Goal: Information Seeking & Learning: Compare options

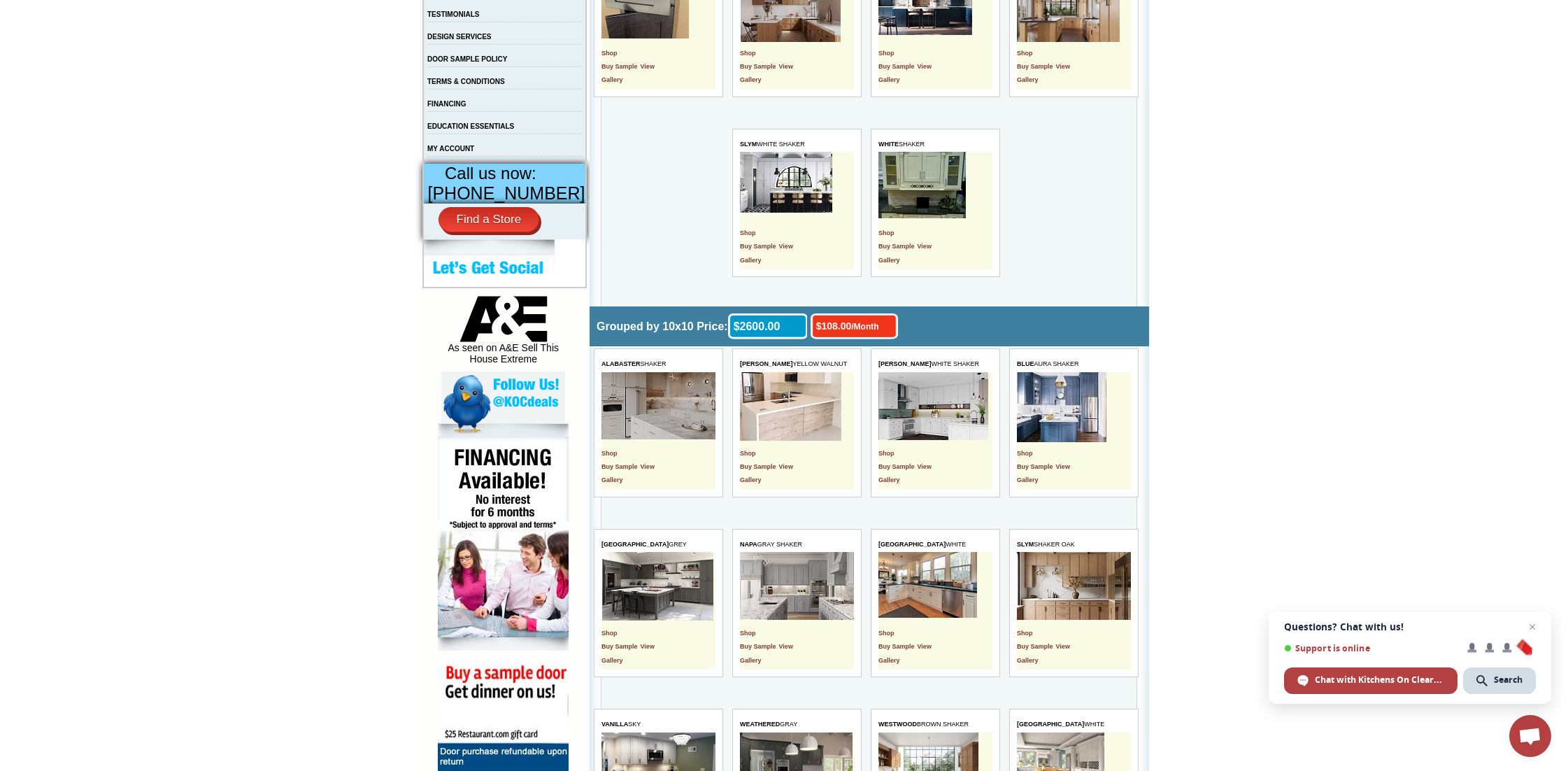
scroll to position [460, 0]
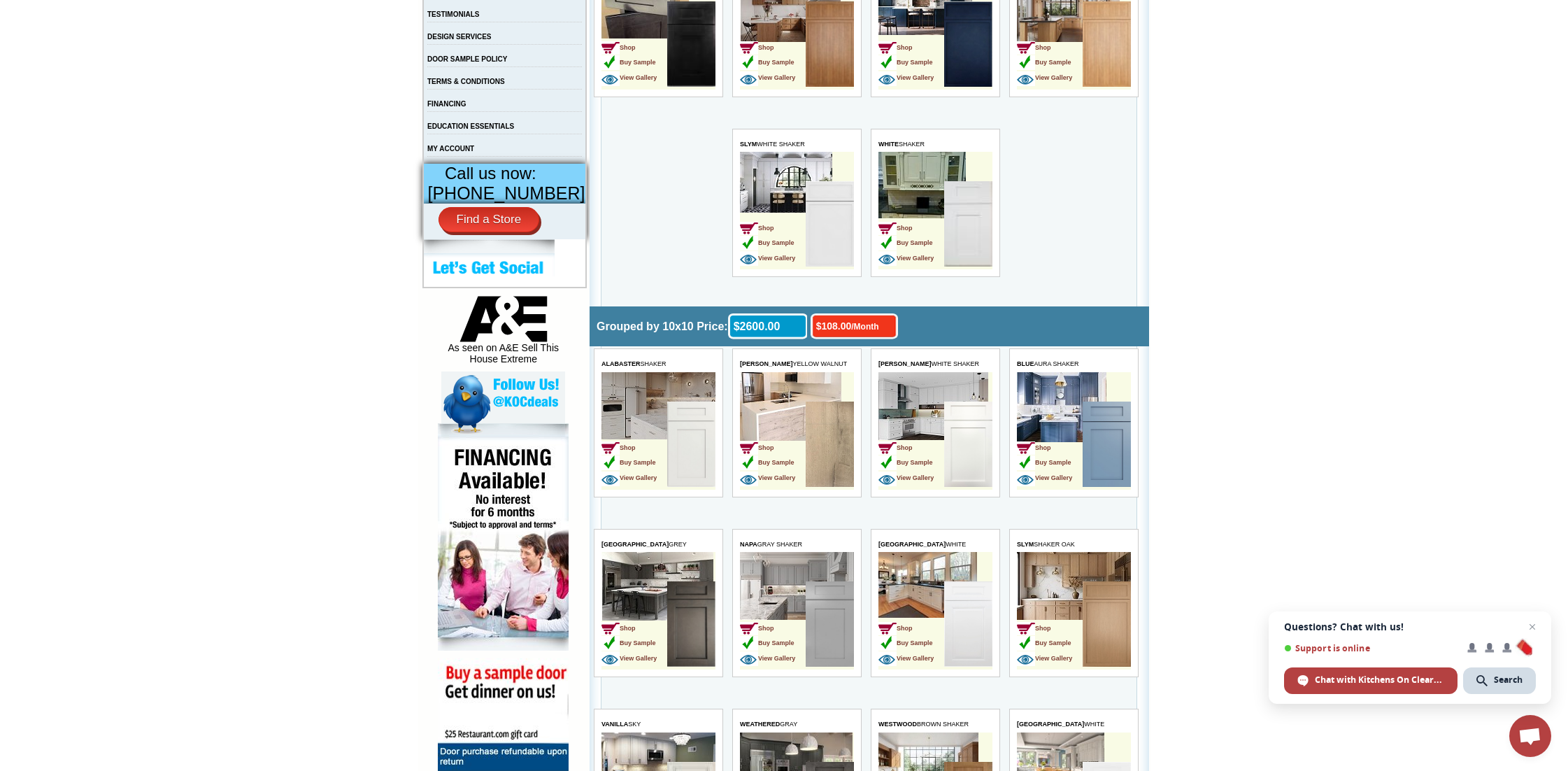
click at [800, 426] on td "Shop Buy Sample View Gallery" at bounding box center [772, 445] width 66 height 88
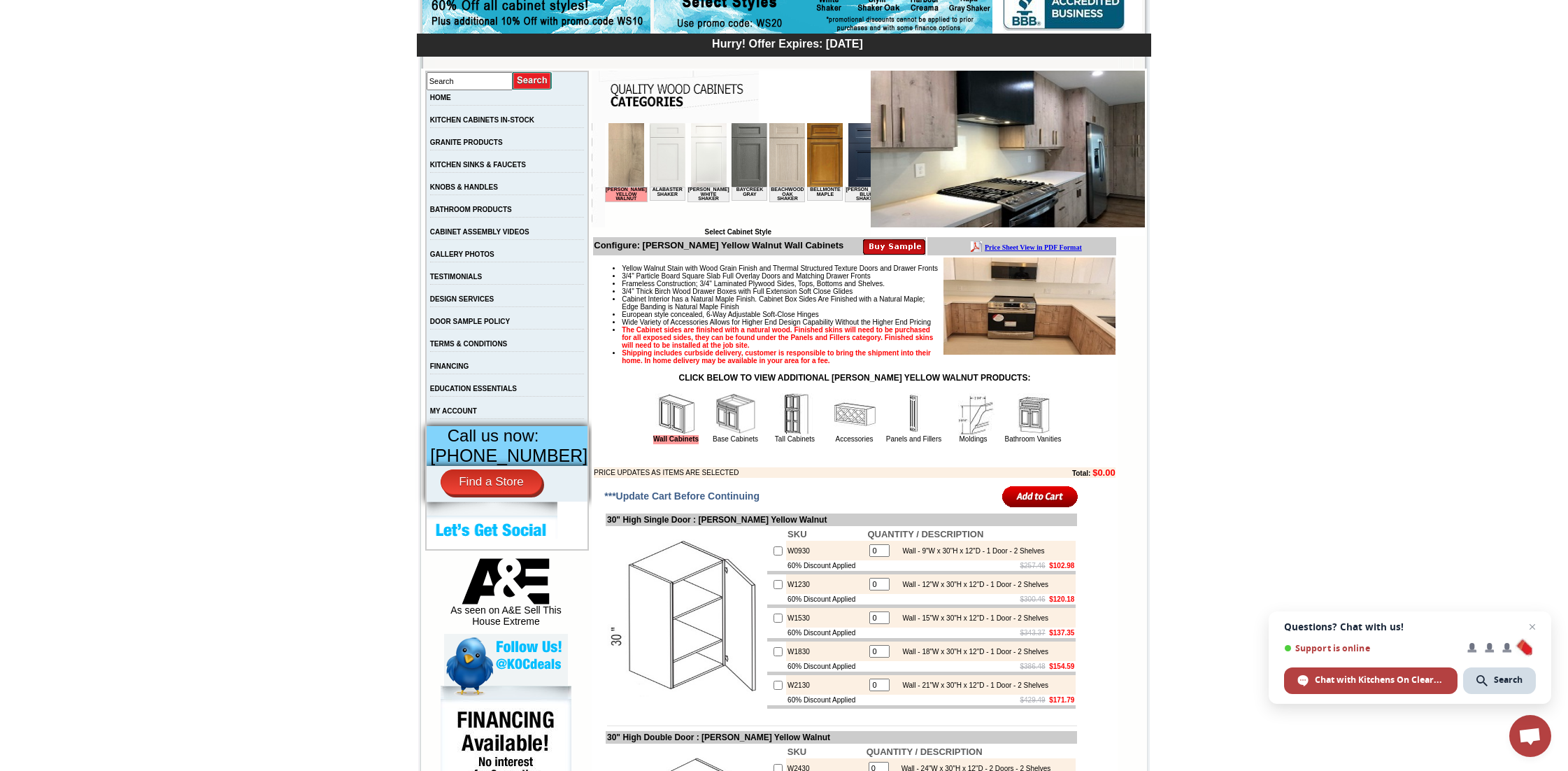
scroll to position [199, 0]
click at [1020, 329] on img at bounding box center [1029, 305] width 172 height 97
click at [950, 173] on img at bounding box center [1007, 148] width 274 height 157
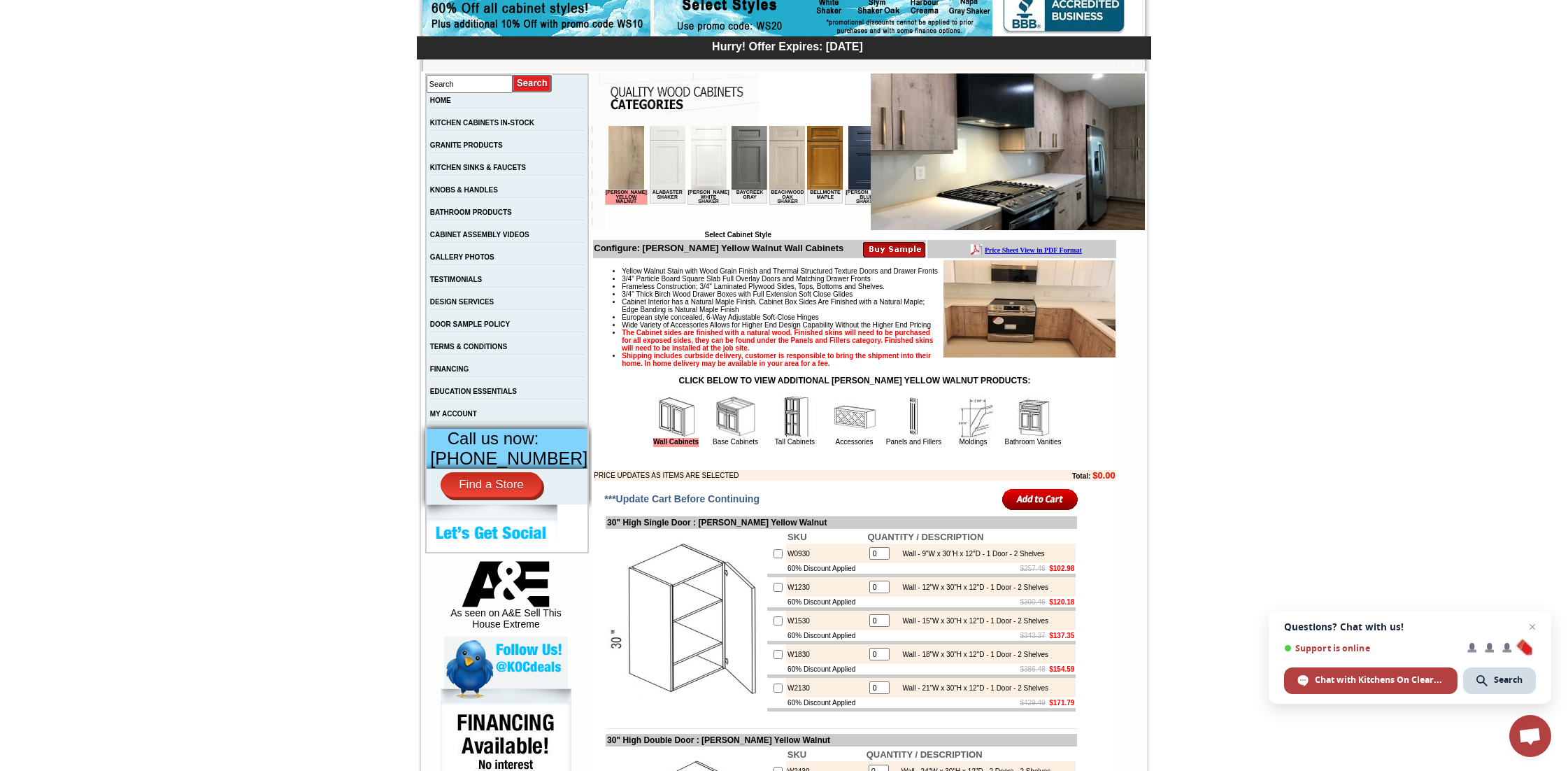
scroll to position [191, 0]
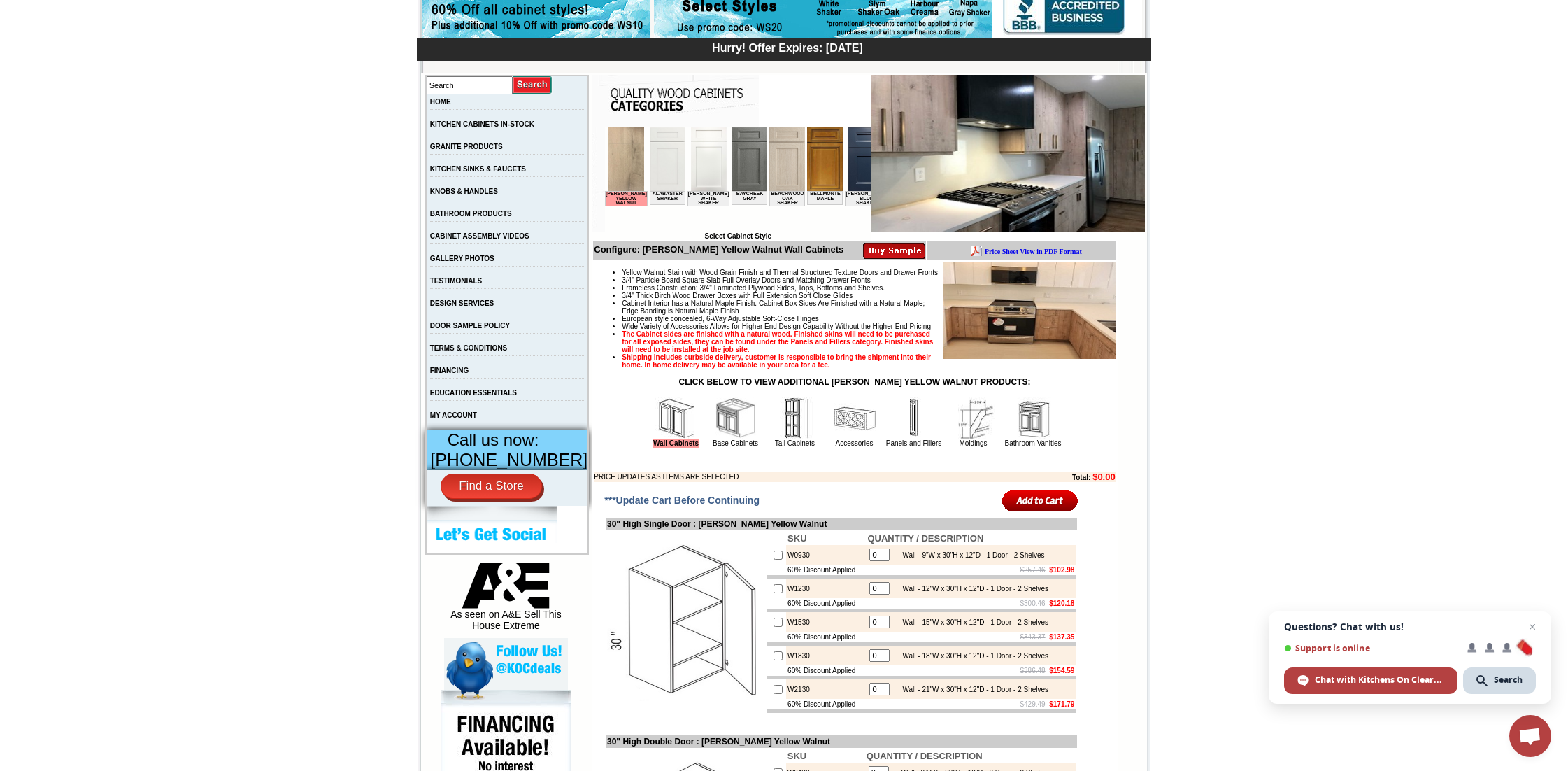
click at [950, 173] on img at bounding box center [1007, 153] width 274 height 157
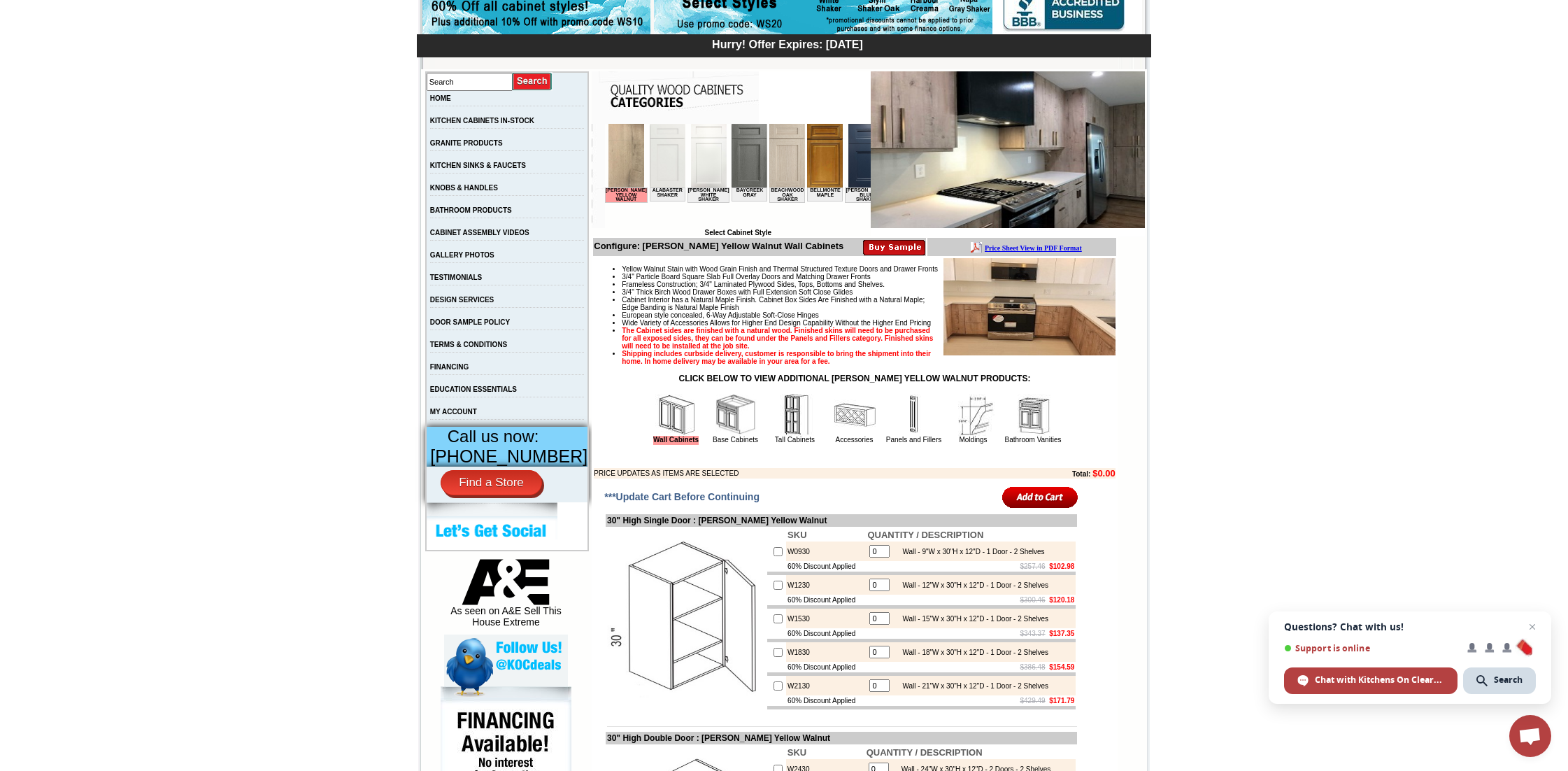
scroll to position [199, 0]
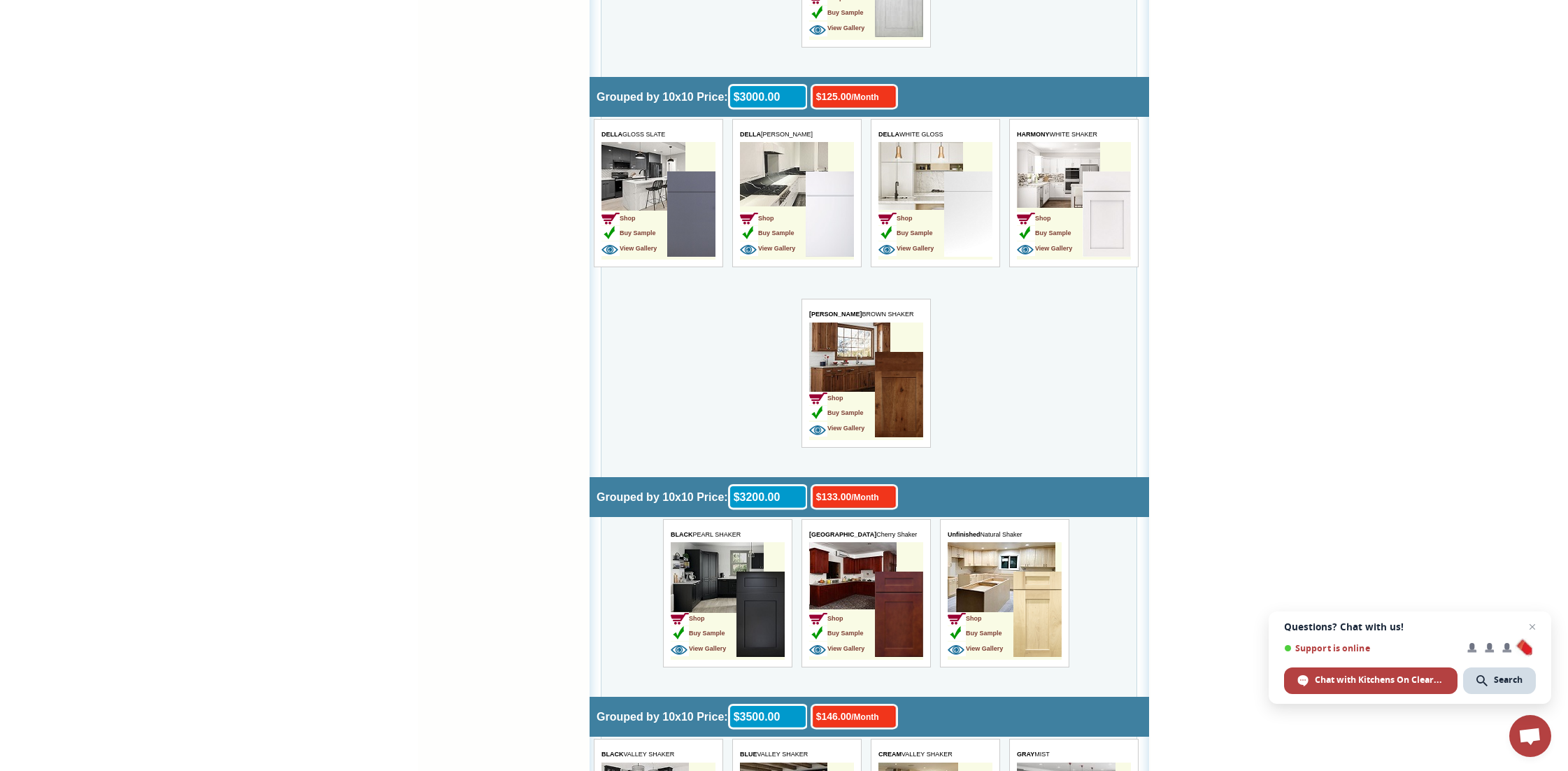
scroll to position [2027, 0]
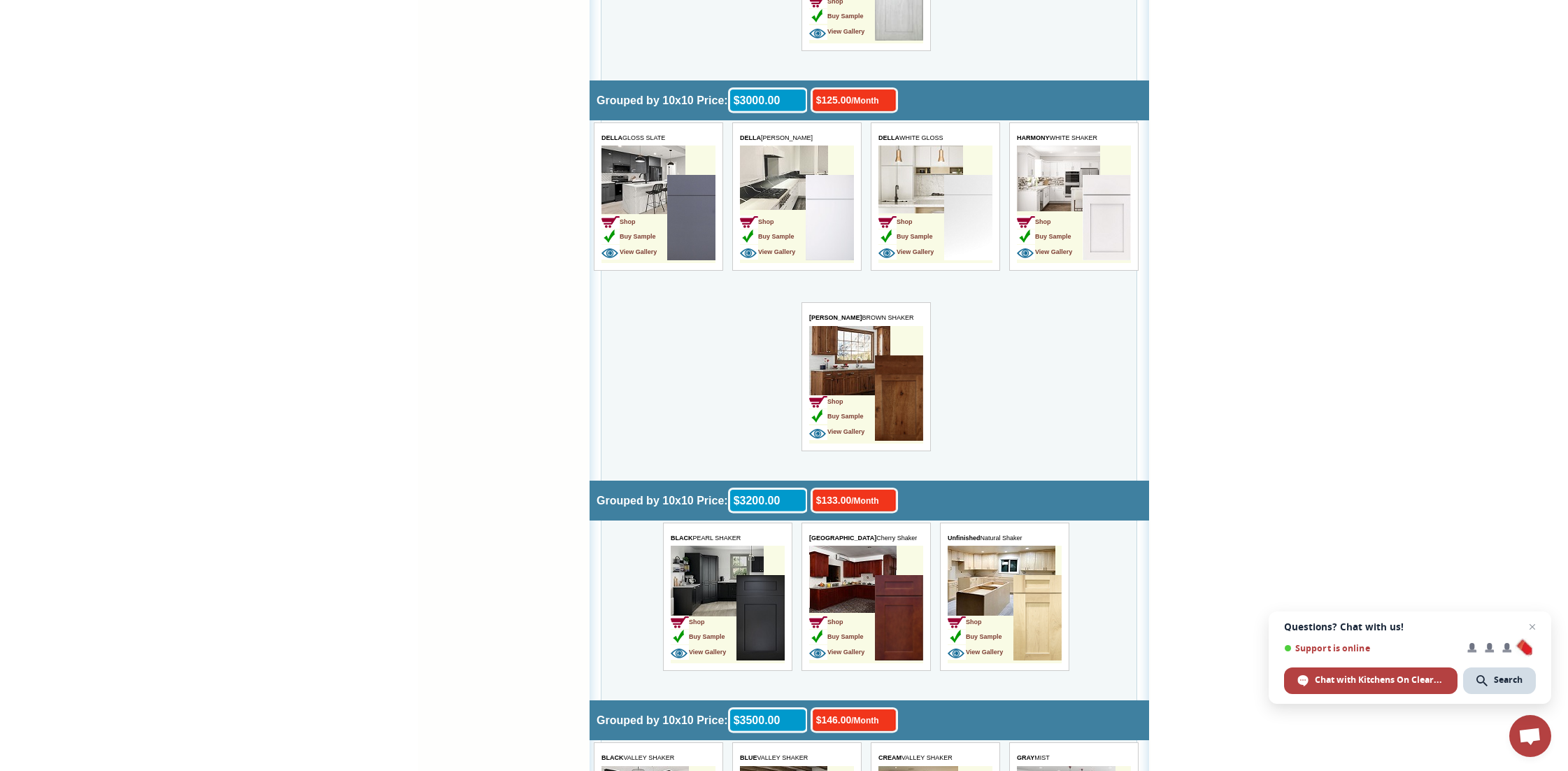
click at [827, 179] on img at bounding box center [828, 217] width 48 height 85
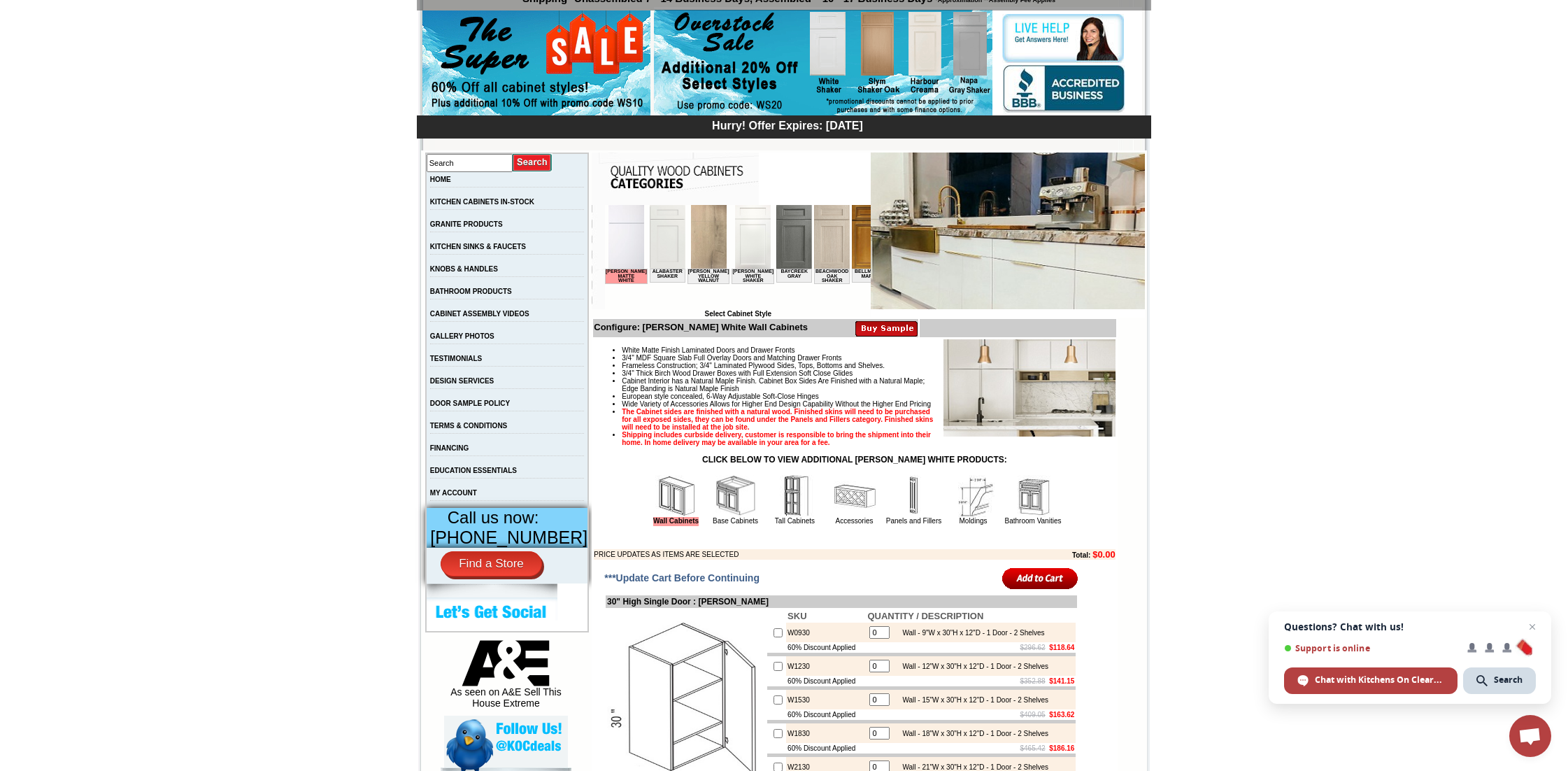
scroll to position [140, 0]
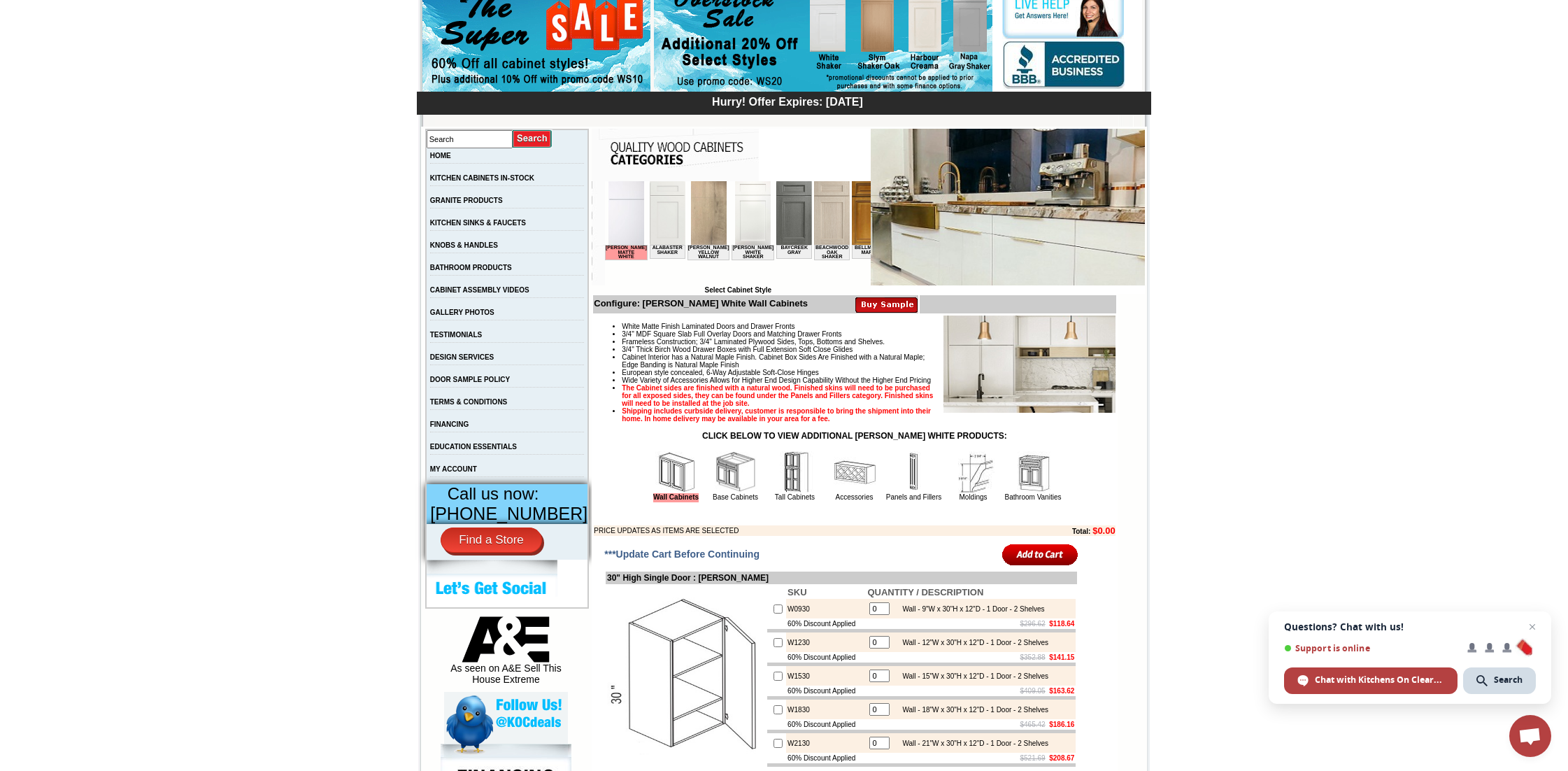
click at [1030, 358] on img at bounding box center [1029, 364] width 172 height 97
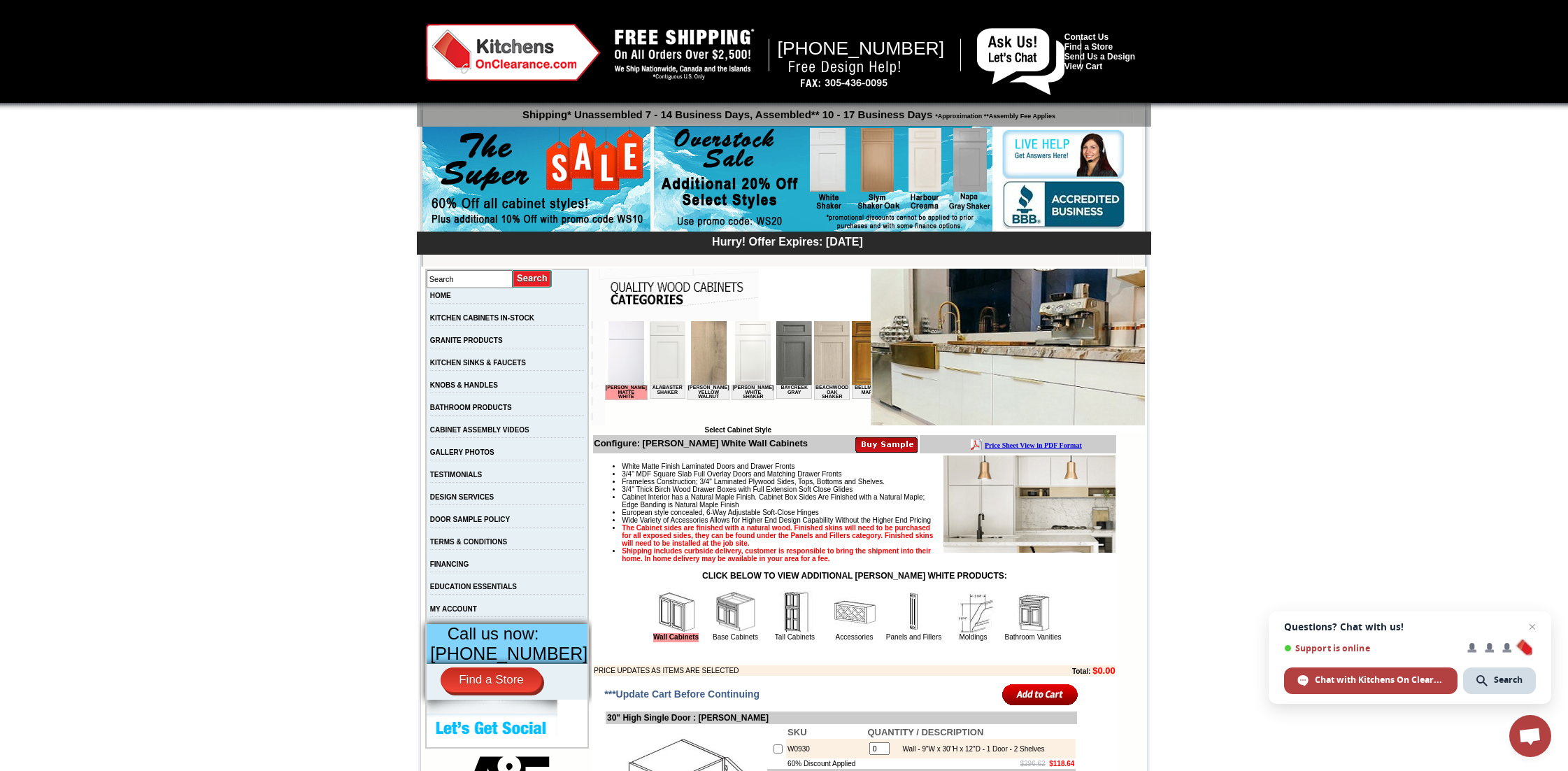
scroll to position [0, 0]
